Goal: Information Seeking & Learning: Find specific fact

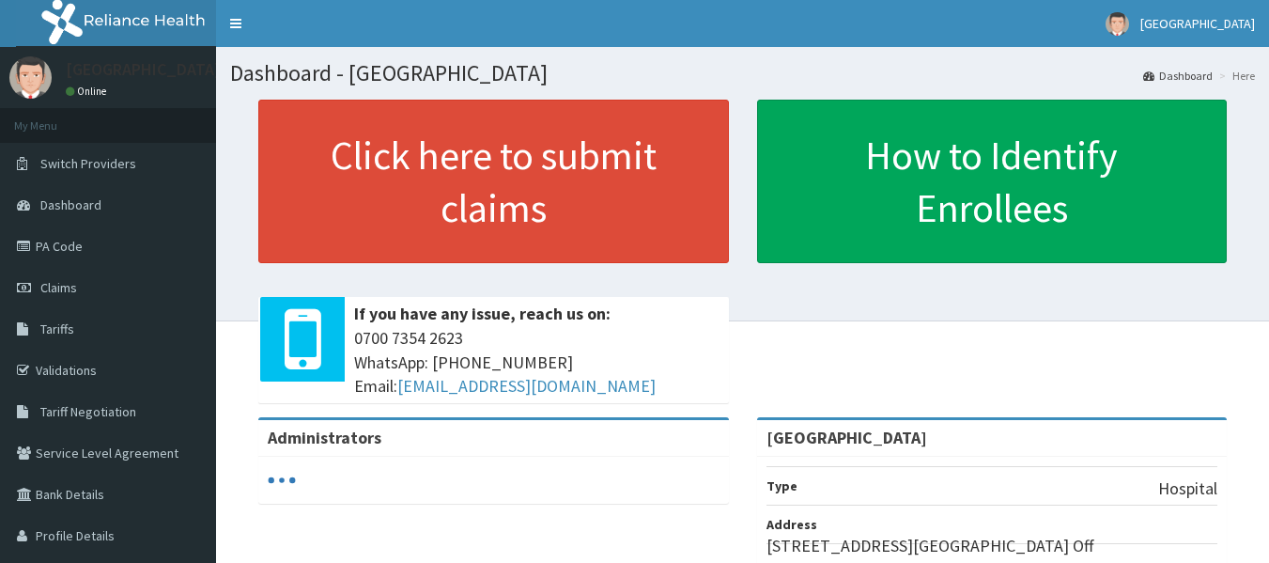
click at [104, 371] on link "Validations" at bounding box center [108, 369] width 216 height 41
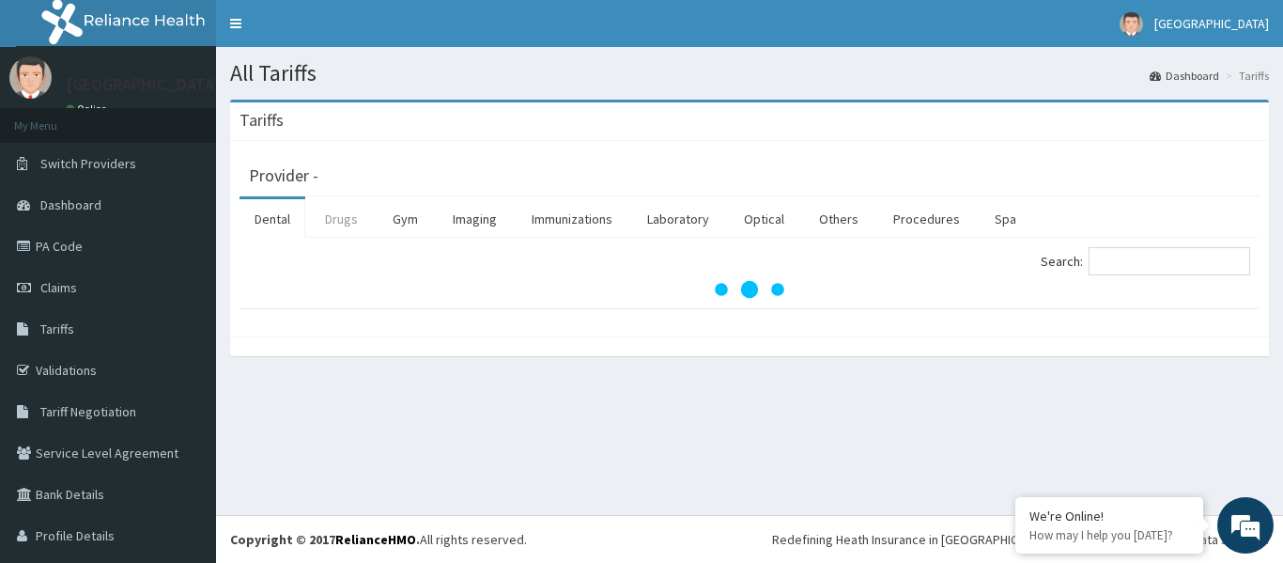
click at [355, 222] on link "Drugs" at bounding box center [341, 218] width 63 height 39
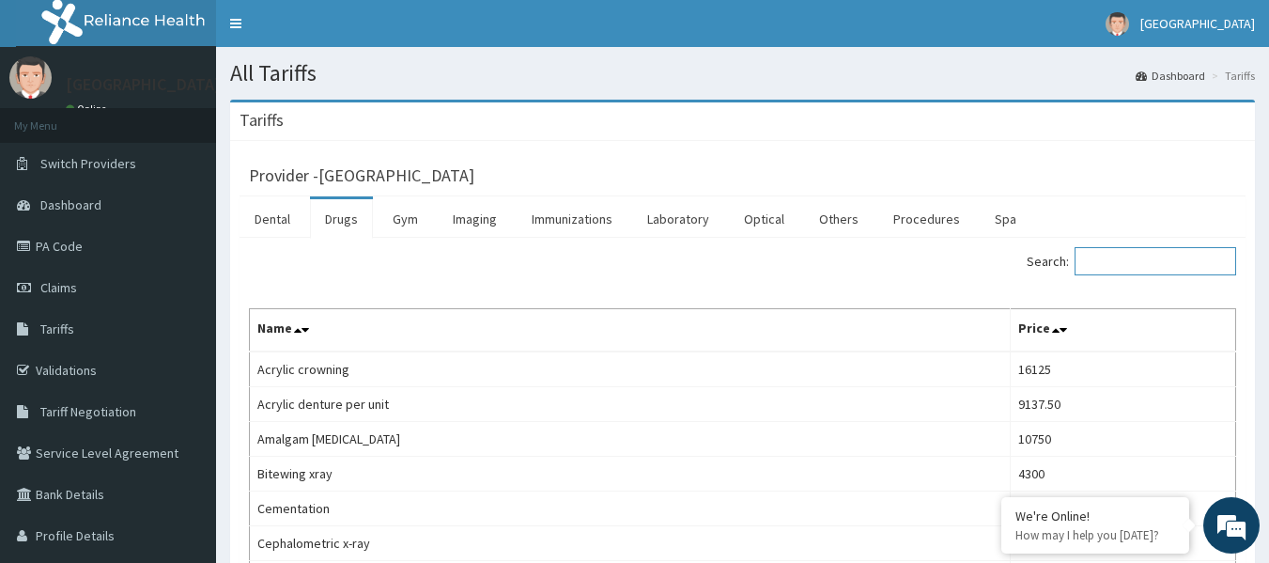
click at [1127, 264] on input "Search:" at bounding box center [1156, 261] width 162 height 28
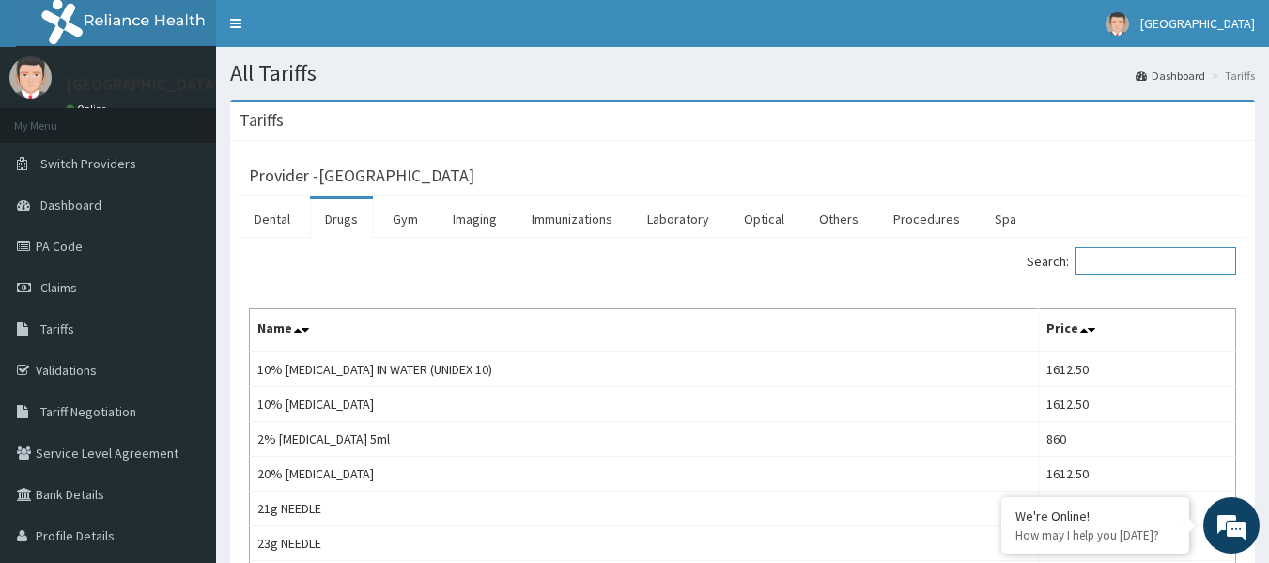
paste input "[MEDICAL_DATA]"
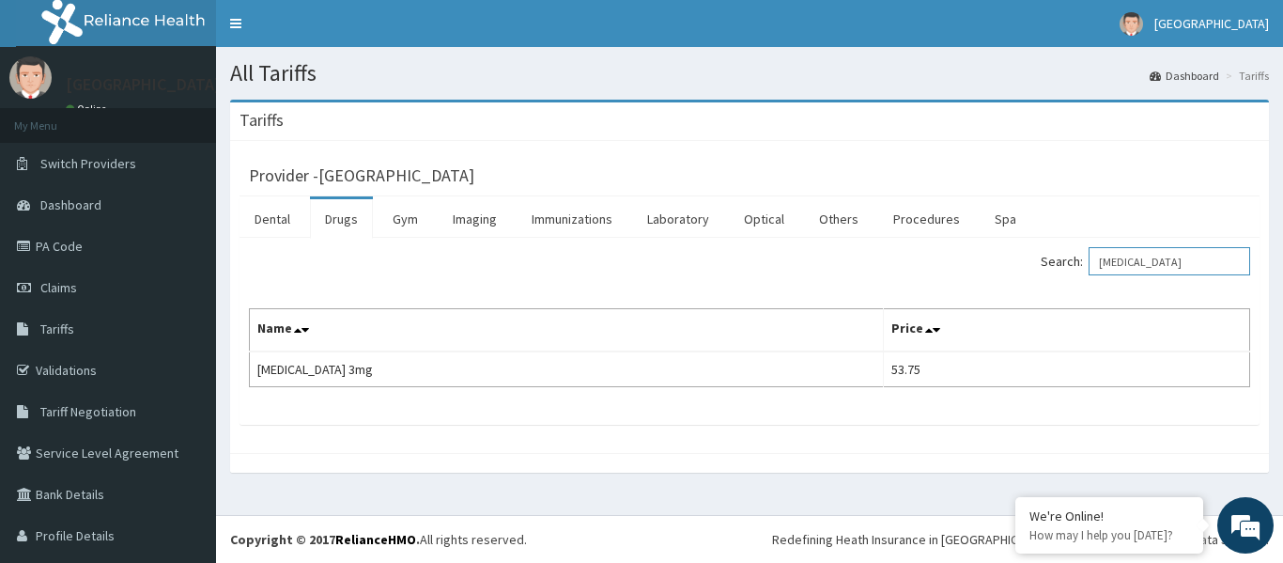
click at [1140, 255] on input "[MEDICAL_DATA]" at bounding box center [1170, 261] width 162 height 28
type input "L"
paste input "[MEDICAL_DATA]"
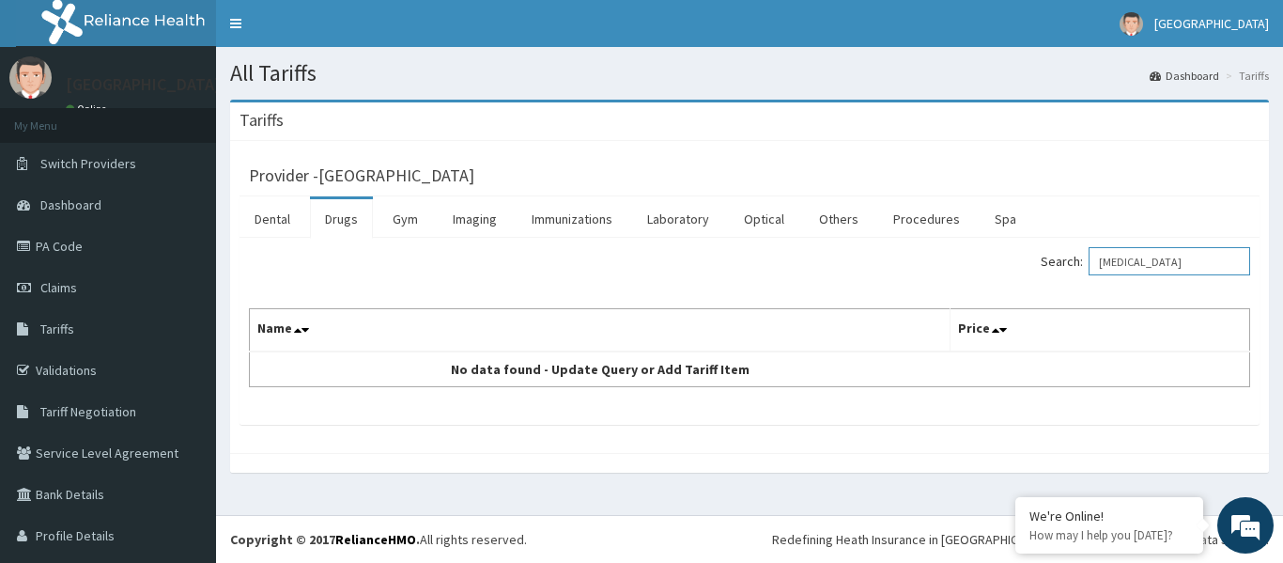
click at [1153, 257] on input "[MEDICAL_DATA]" at bounding box center [1170, 261] width 162 height 28
type input "L"
paste input "[MEDICAL_DATA]"
type input "[MEDICAL_DATA]"
